Goal: Task Accomplishment & Management: Use online tool/utility

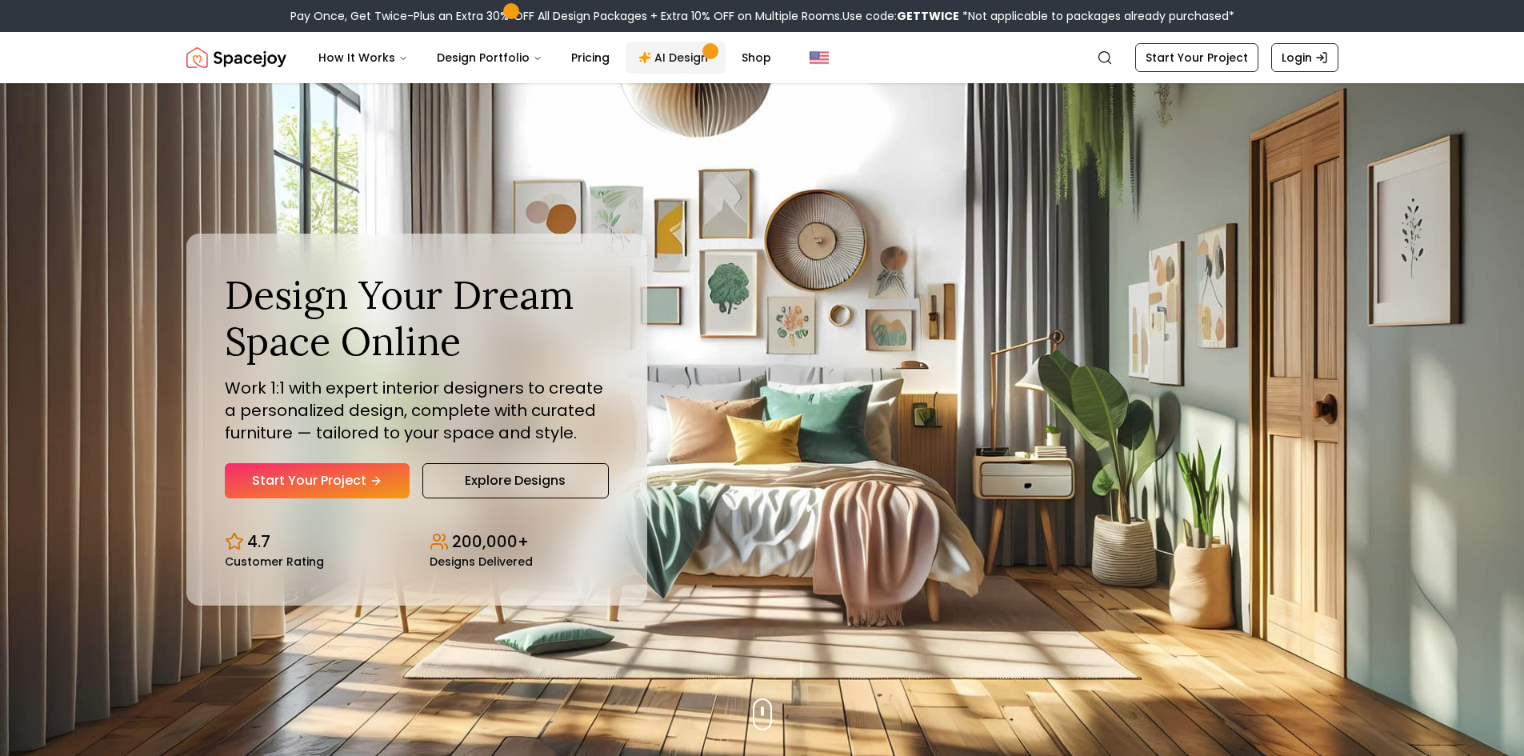
click at [689, 52] on link "AI Design" at bounding box center [675, 58] width 100 height 32
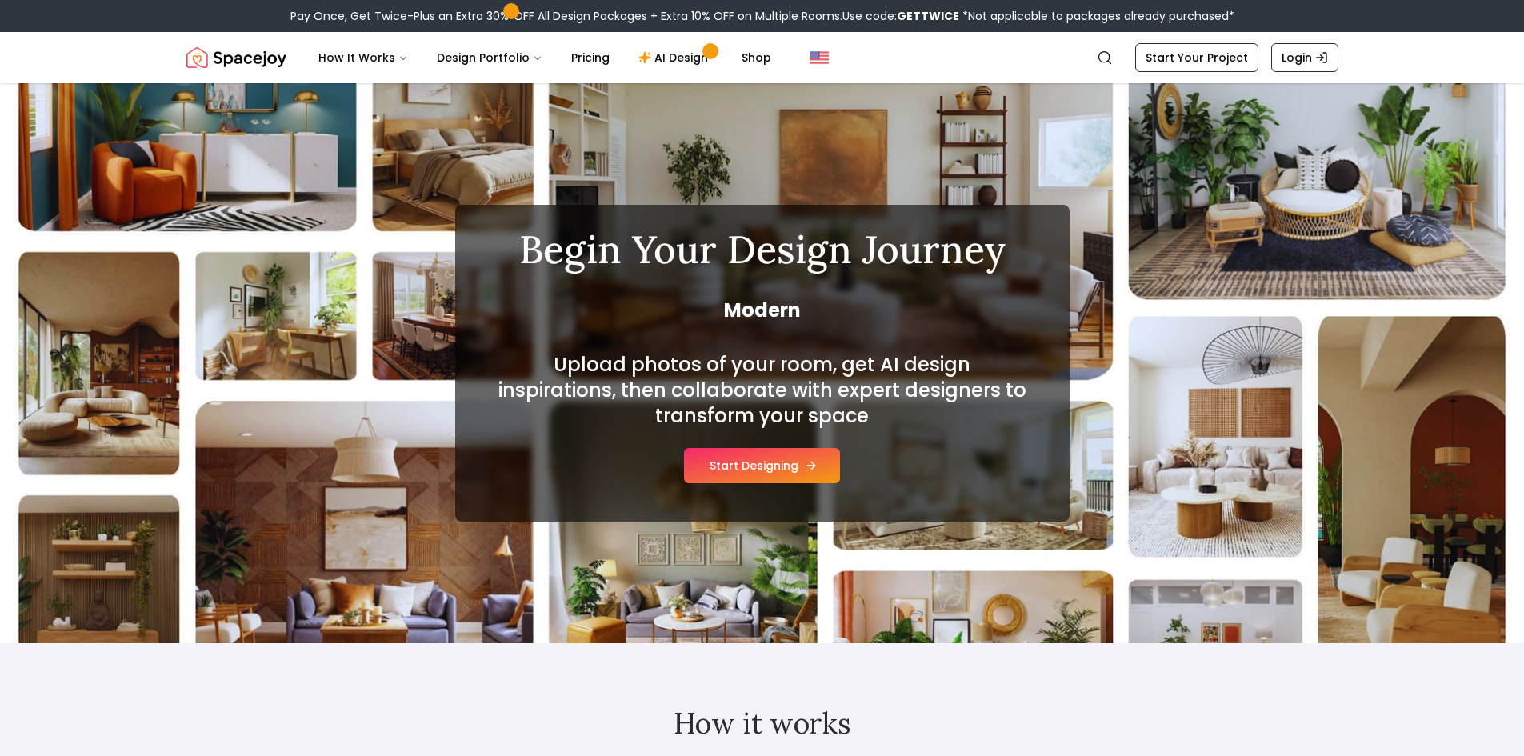
click at [767, 467] on button "Start Designing" at bounding box center [762, 465] width 156 height 35
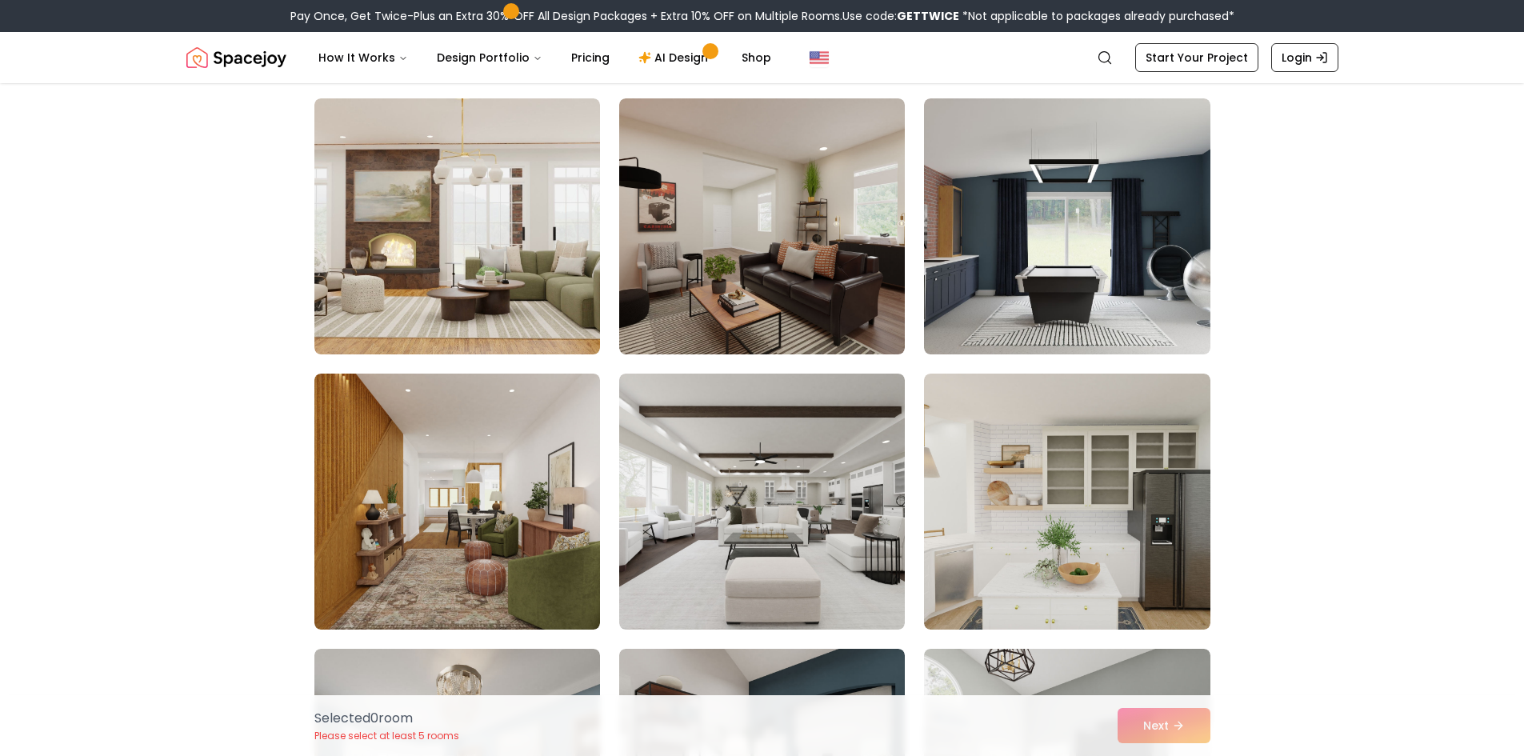
scroll to position [674, 0]
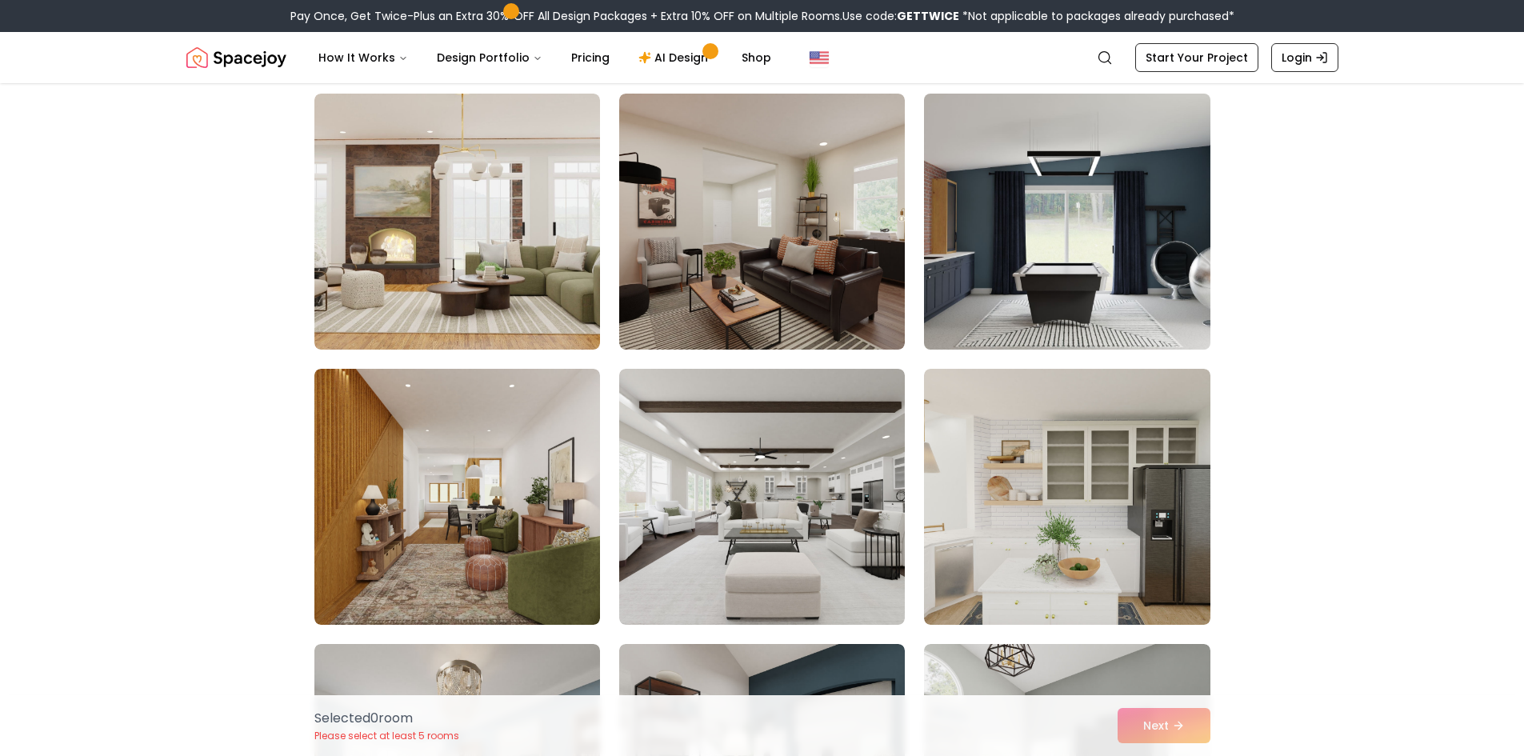
click at [1068, 259] on img at bounding box center [1067, 221] width 300 height 269
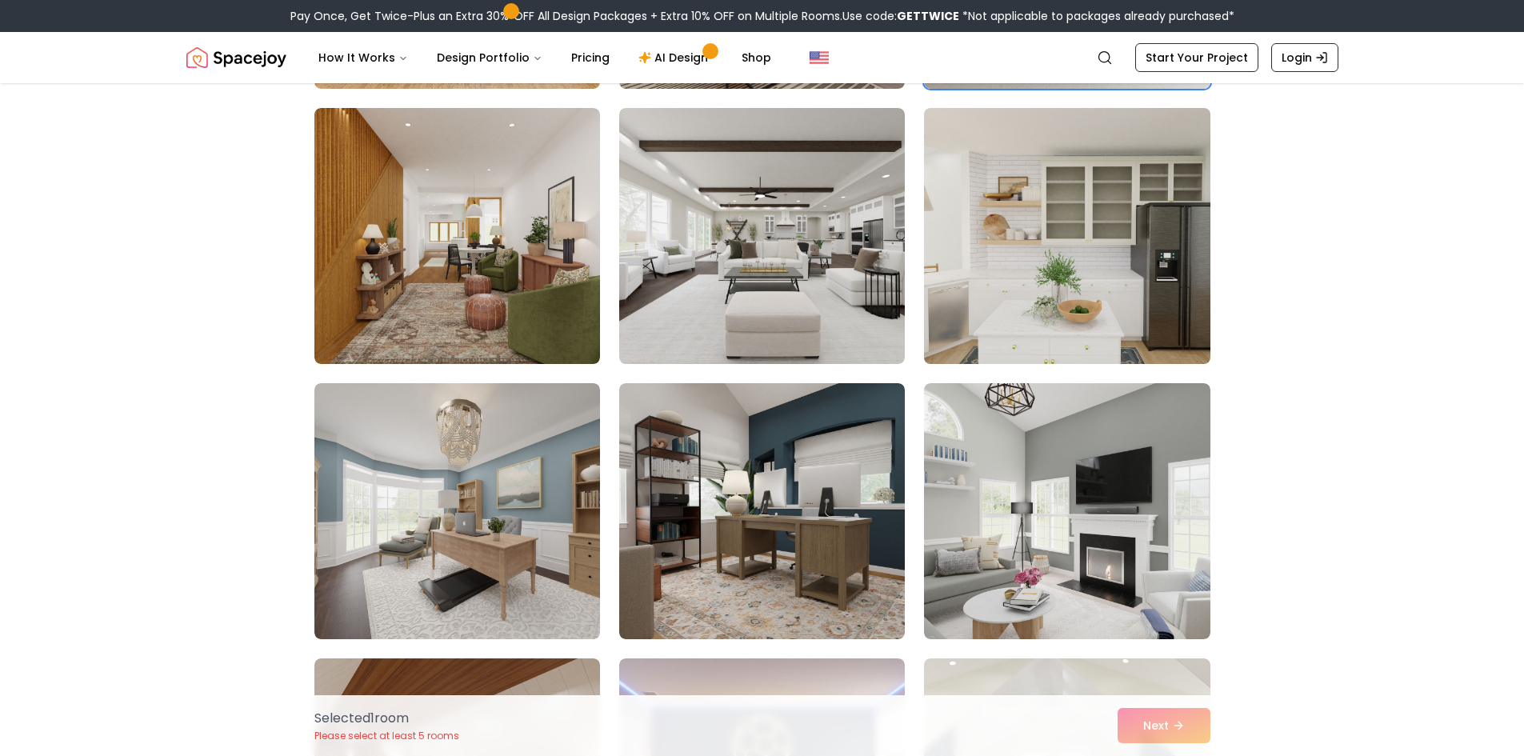
scroll to position [936, 0]
click at [1052, 250] on img at bounding box center [1067, 235] width 300 height 269
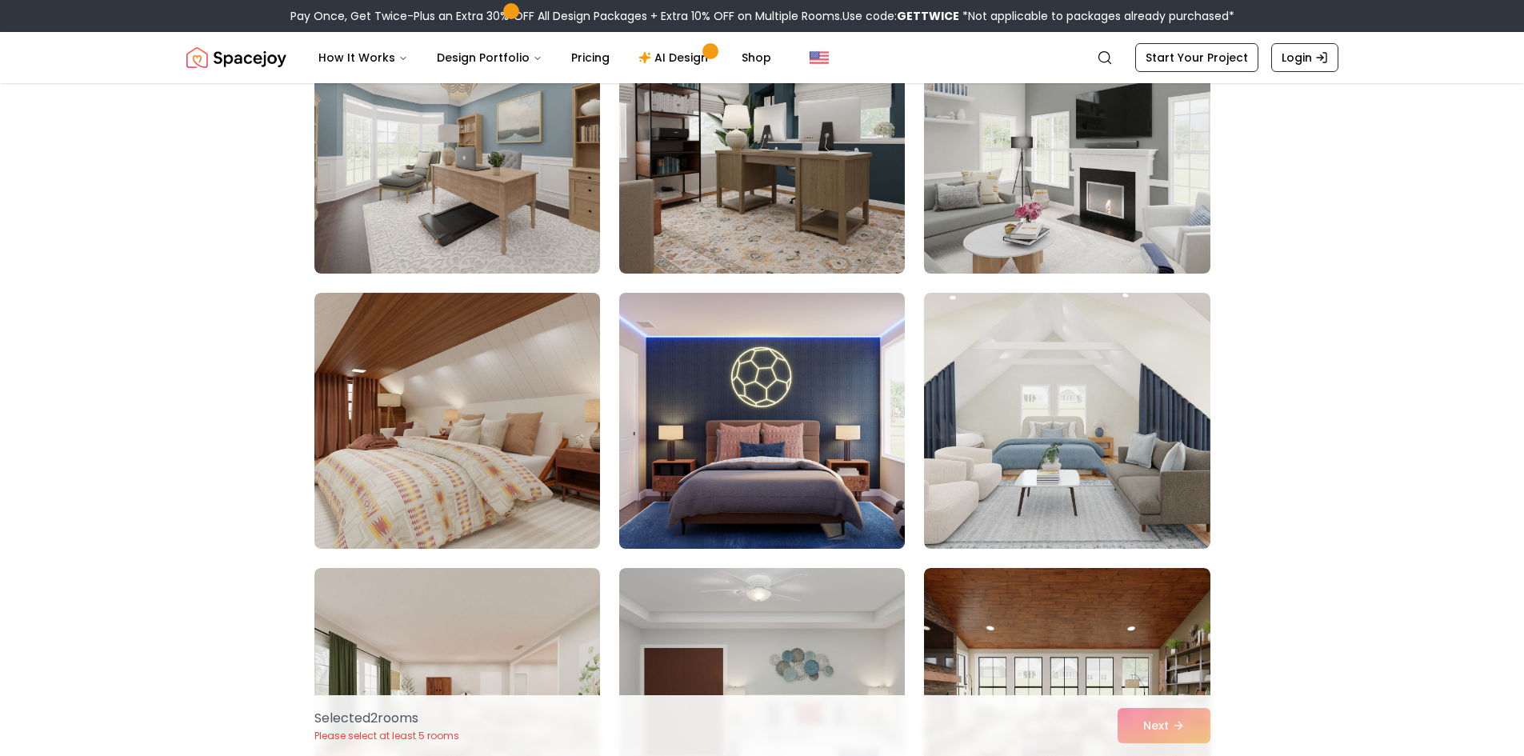
scroll to position [1301, 0]
click at [826, 445] on img at bounding box center [762, 420] width 300 height 269
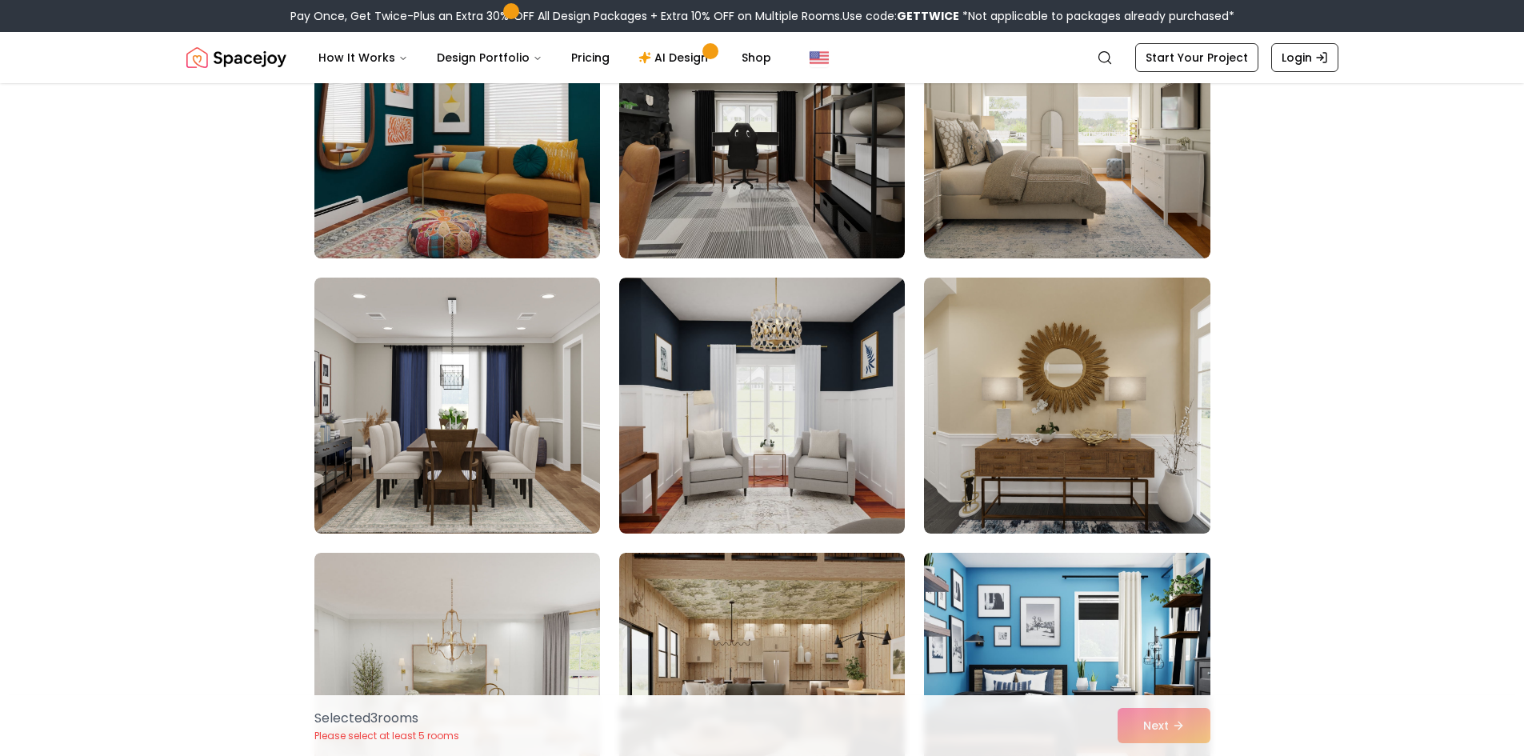
scroll to position [3040, 0]
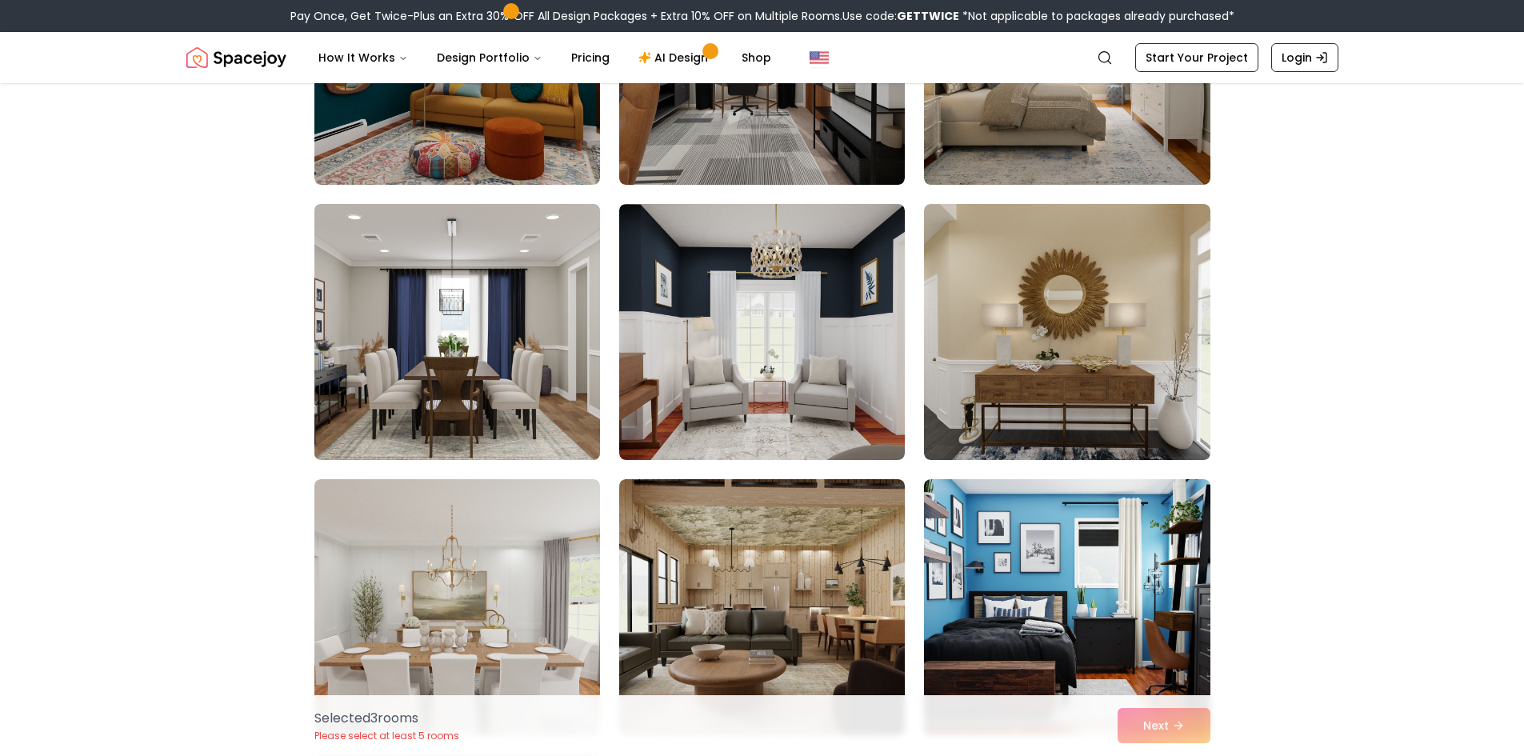
click at [512, 432] on img at bounding box center [457, 332] width 300 height 269
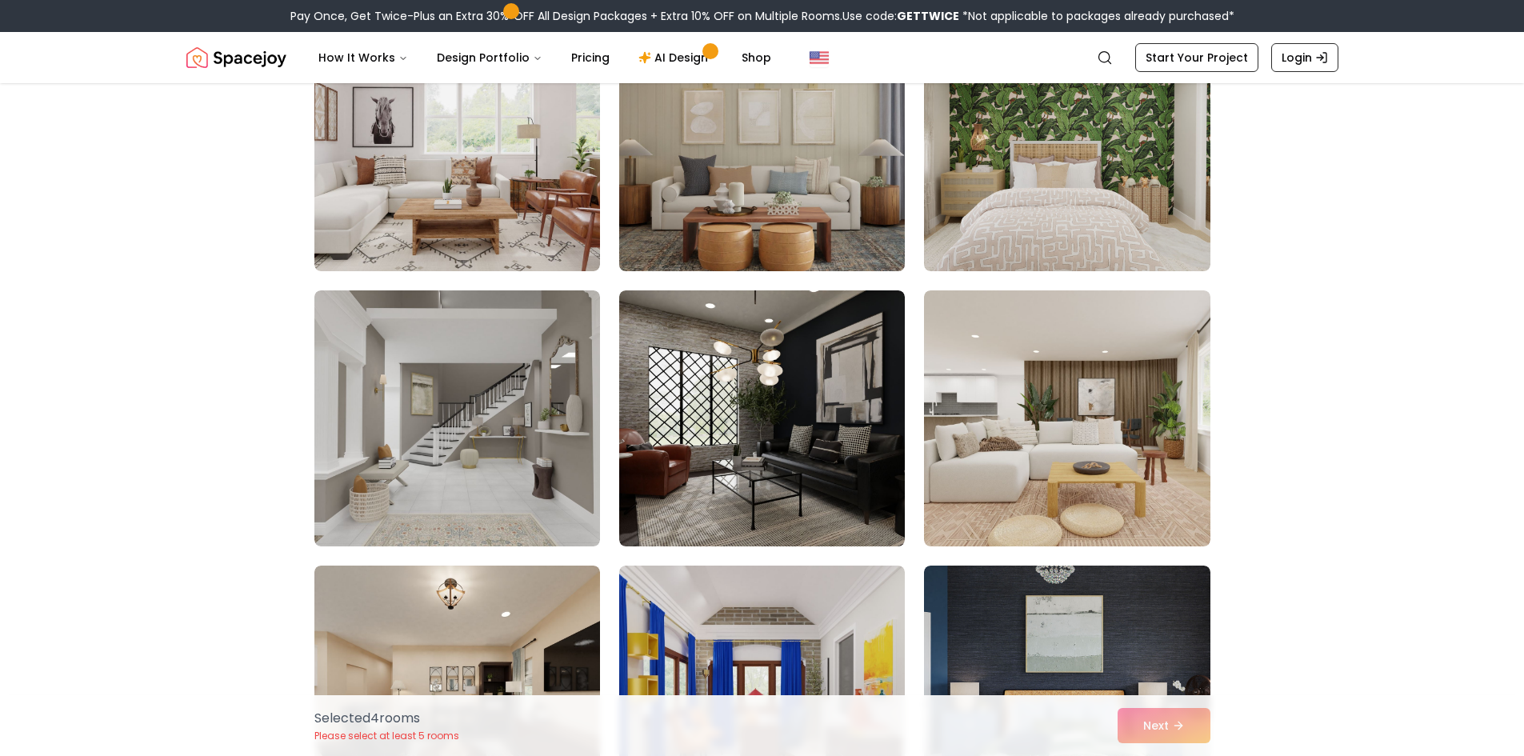
scroll to position [4055, 0]
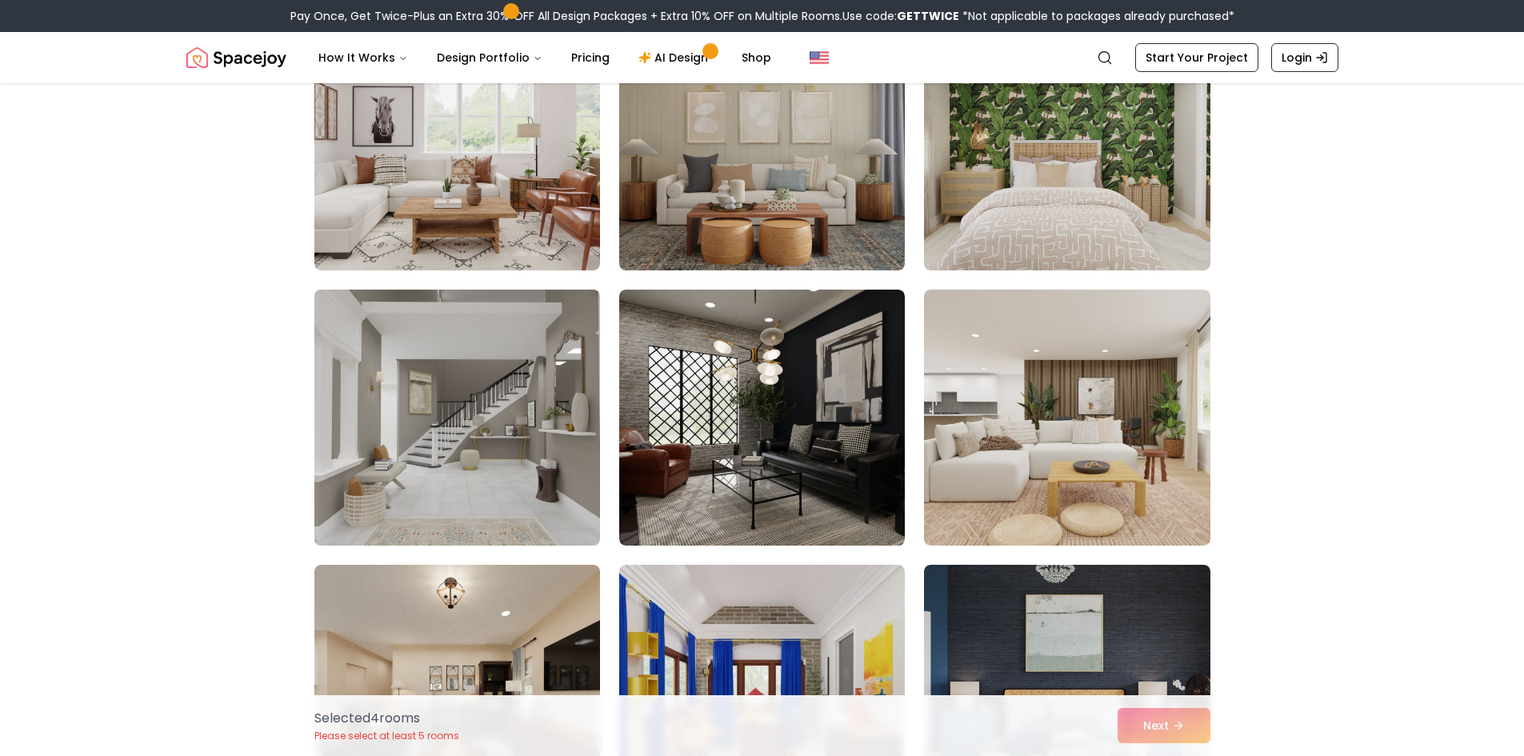
click at [531, 433] on img at bounding box center [457, 417] width 300 height 269
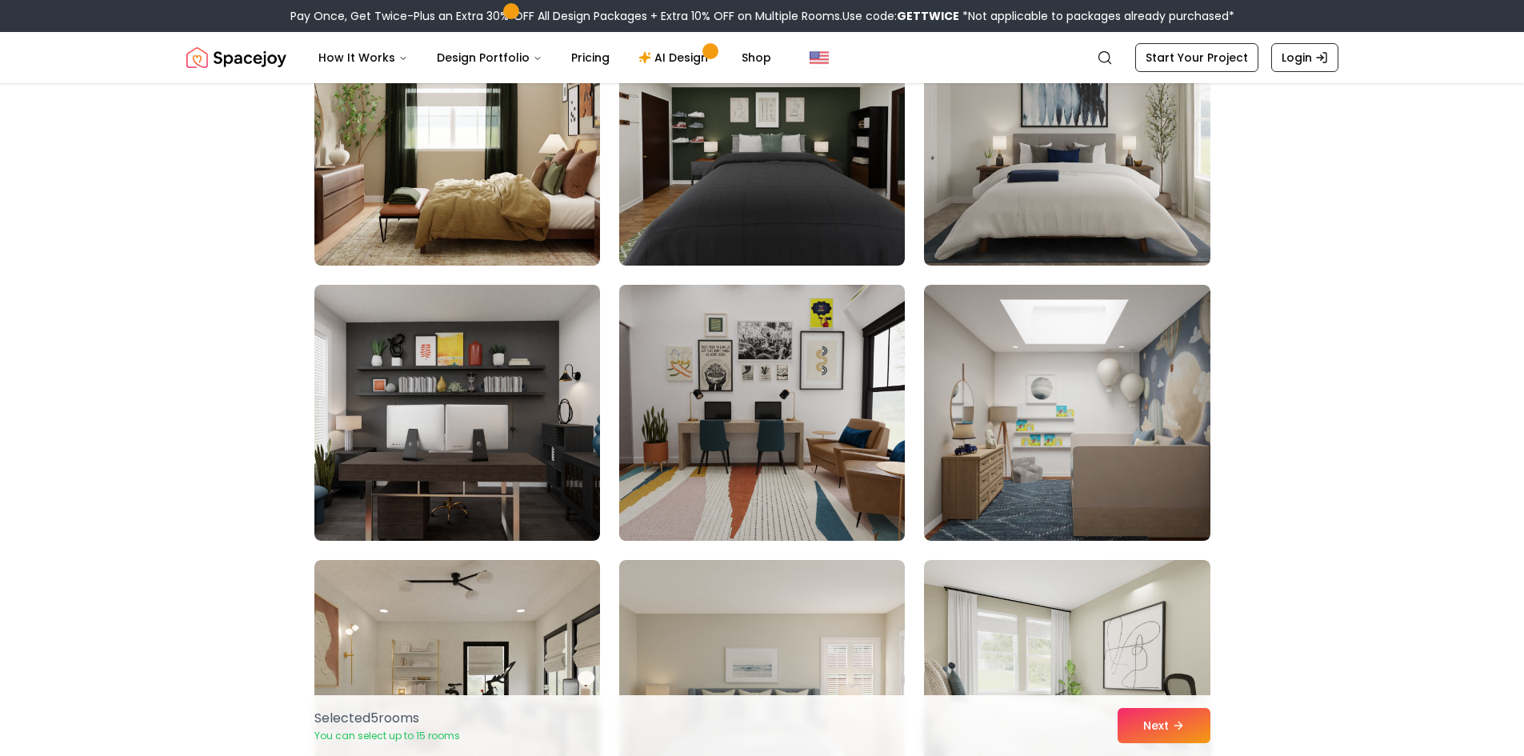
scroll to position [7087, 0]
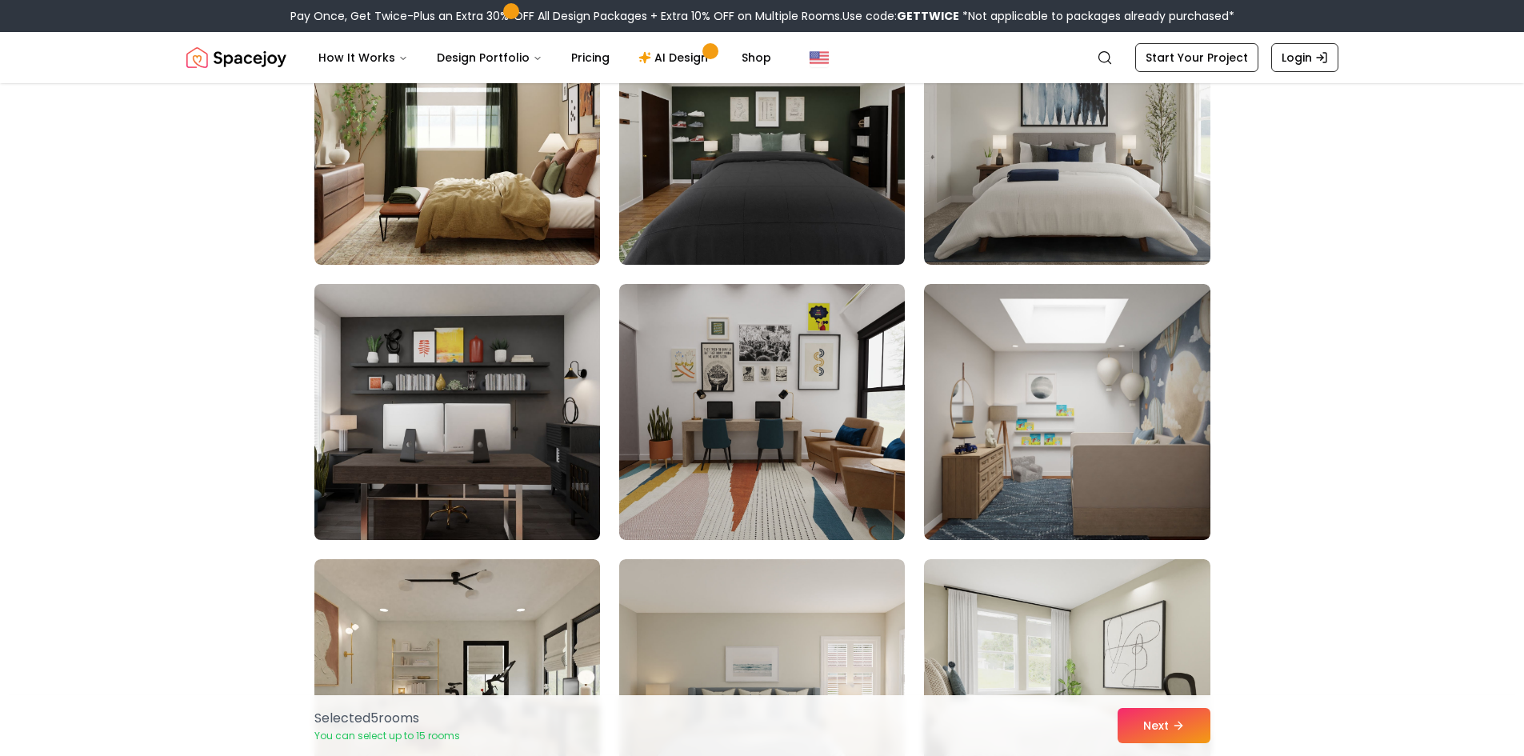
click at [441, 499] on img at bounding box center [457, 412] width 300 height 269
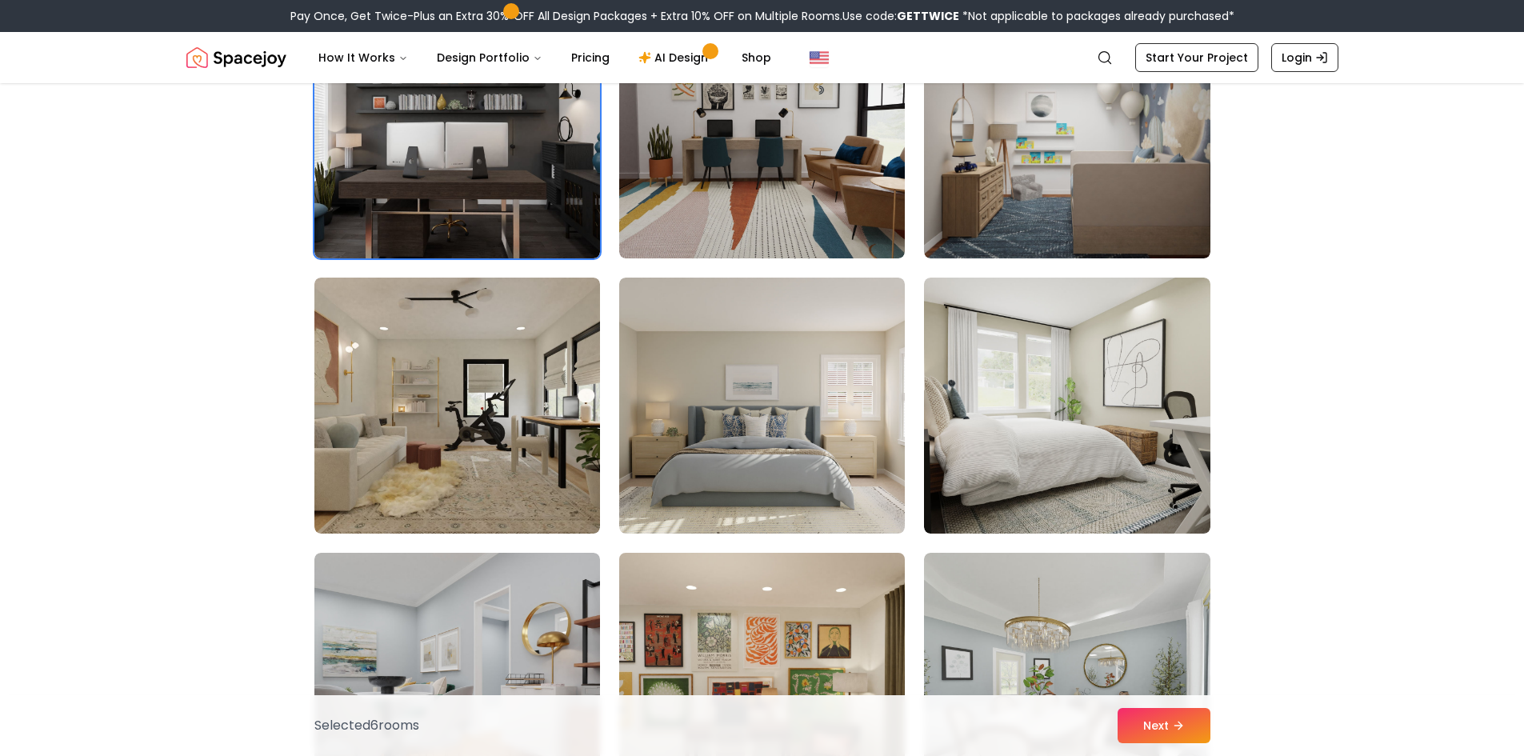
scroll to position [7372, 0]
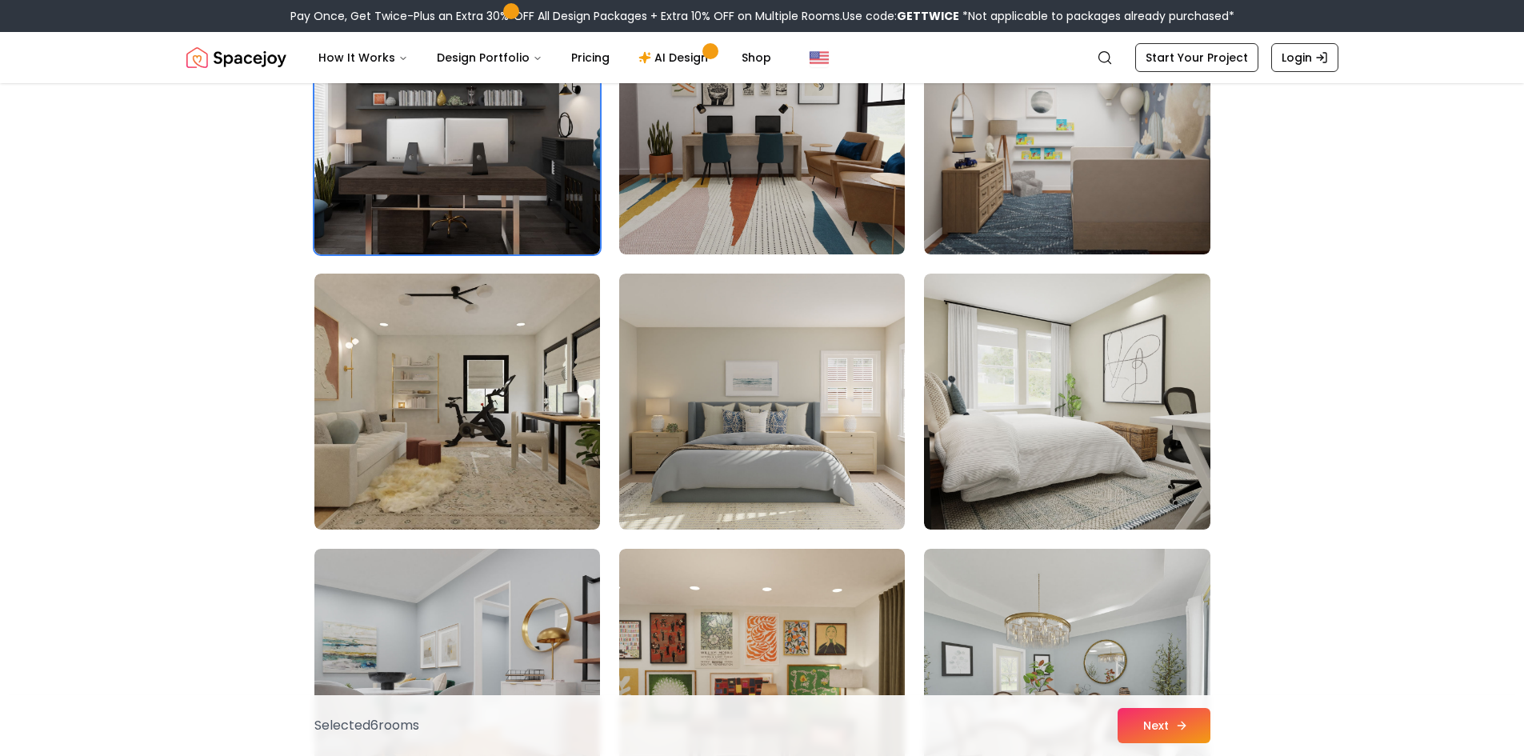
click at [1137, 724] on button "Next" at bounding box center [1163, 725] width 93 height 35
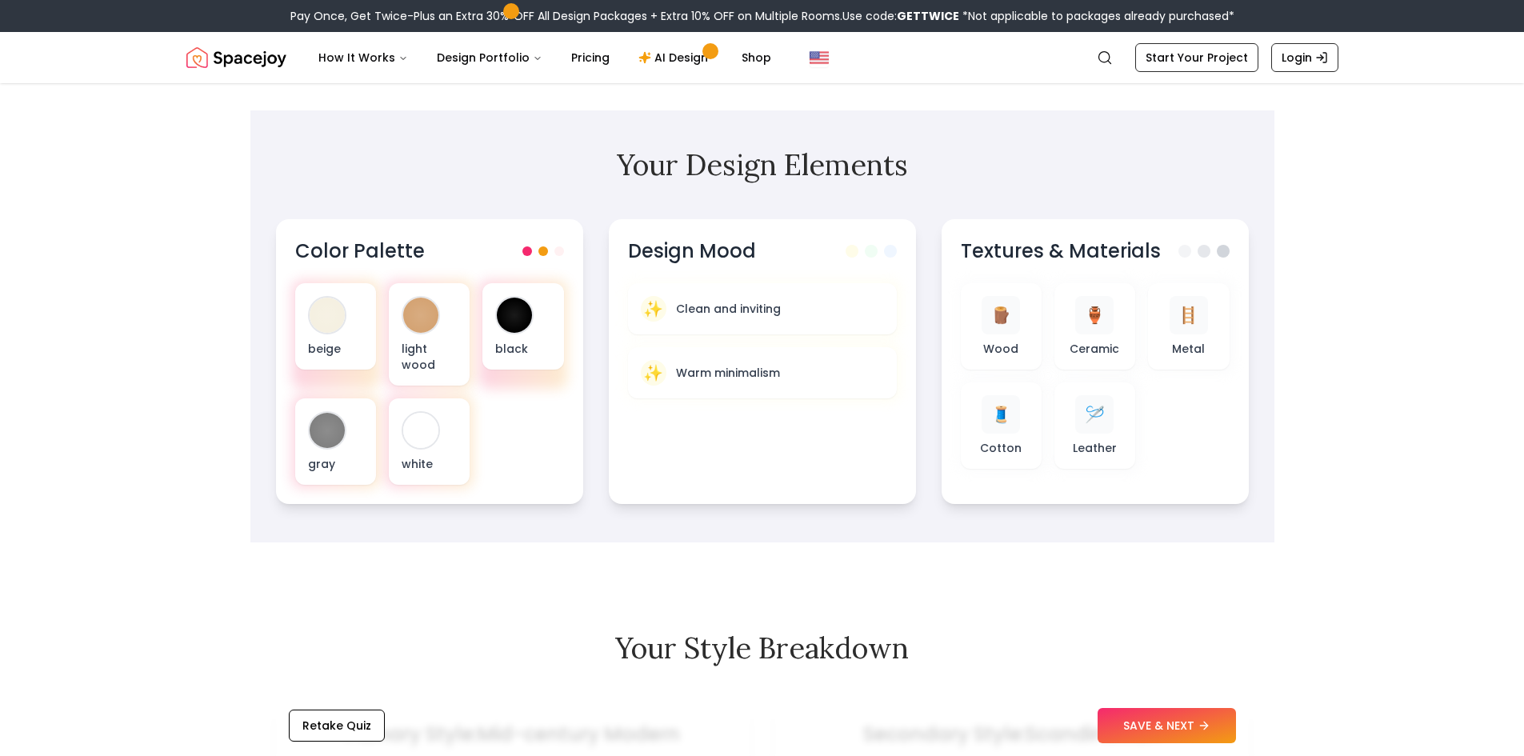
scroll to position [491, 0]
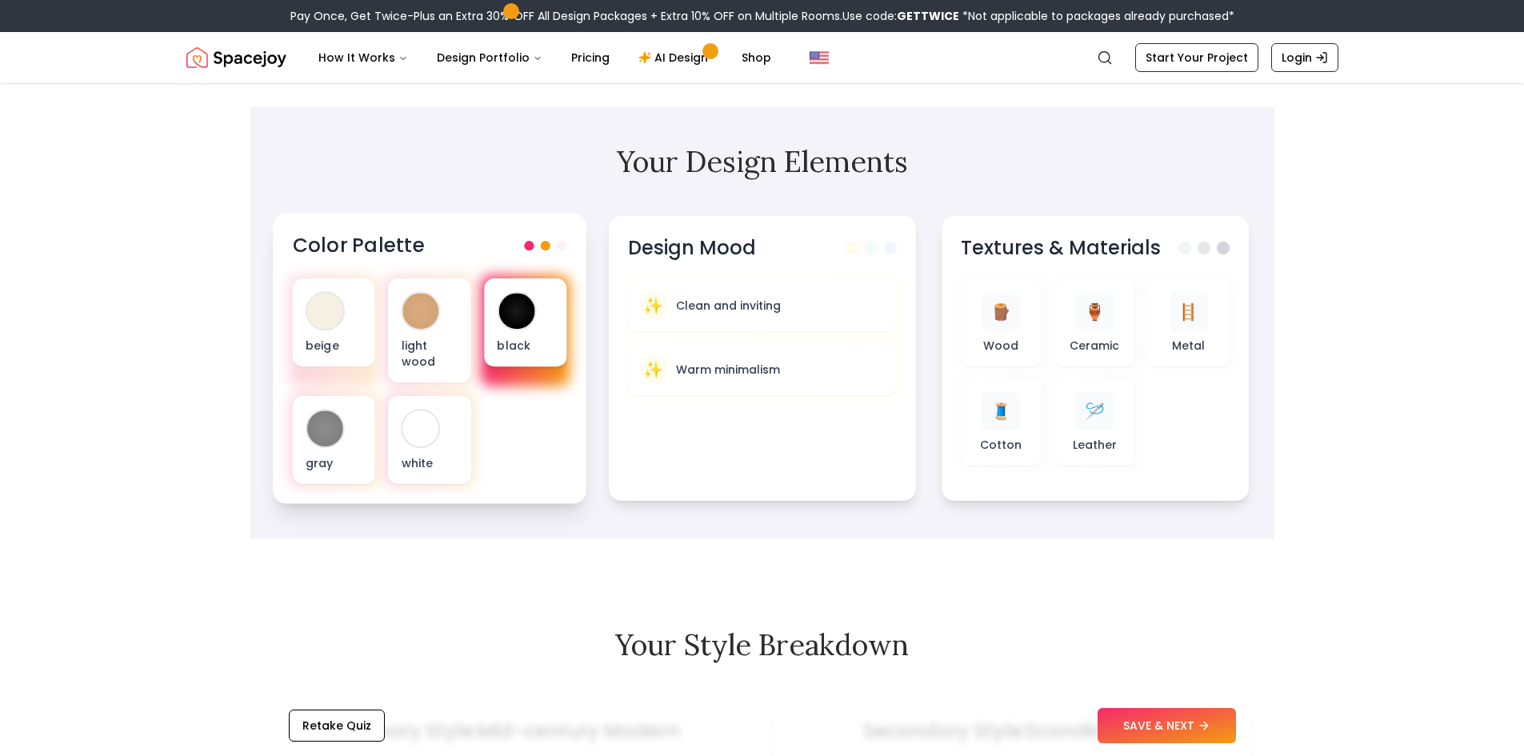
click at [520, 310] on div at bounding box center [516, 311] width 36 height 36
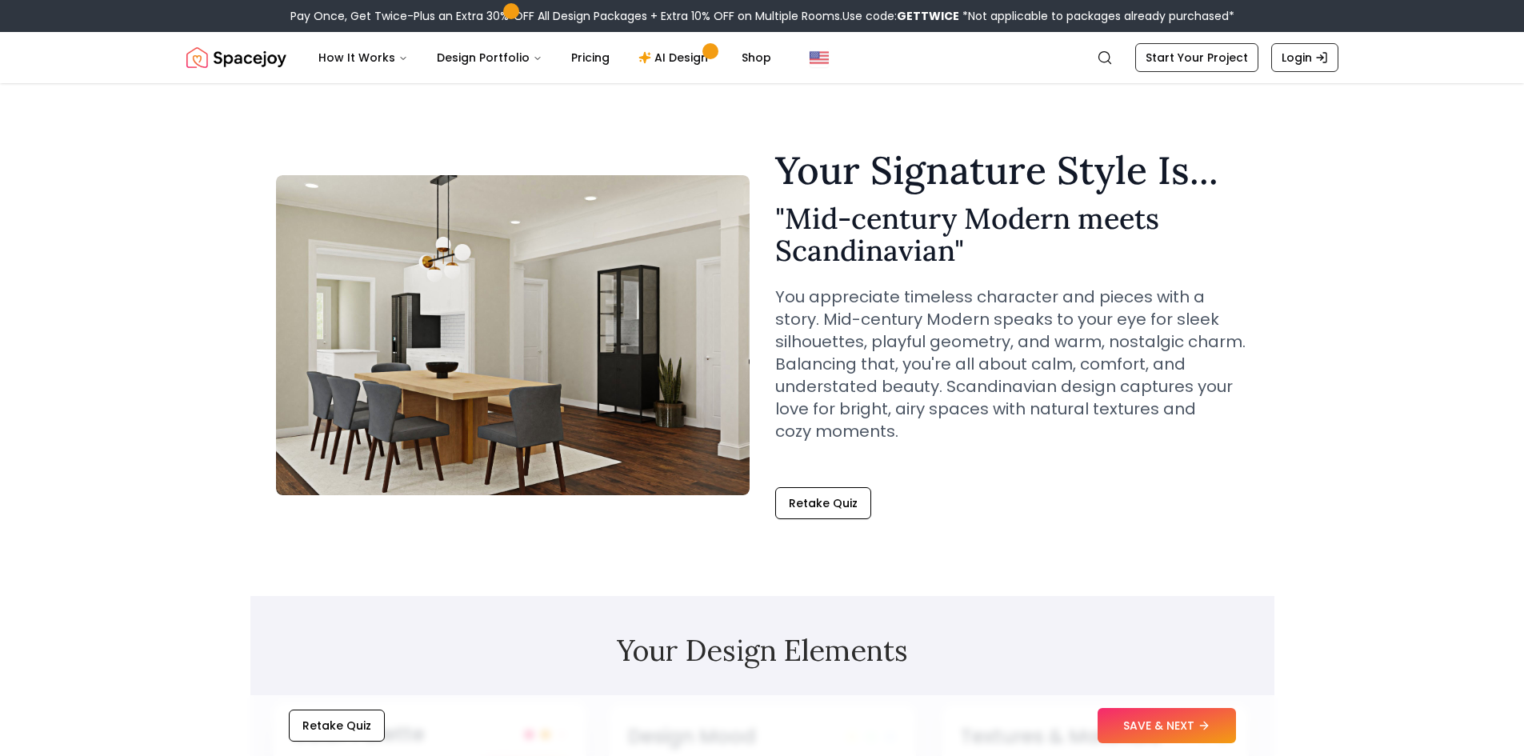
scroll to position [2, 0]
